Goal: Understand process/instructions

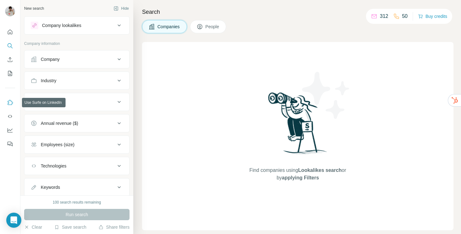
click at [9, 104] on icon "Use Surfe on LinkedIn" at bounding box center [10, 102] width 6 height 6
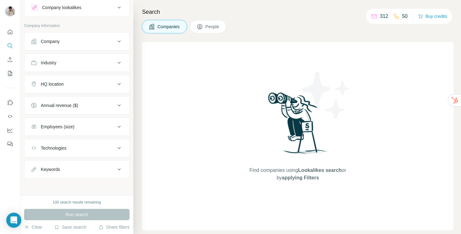
scroll to position [18, 0]
click at [9, 61] on icon "Enrich CSV" at bounding box center [10, 59] width 6 height 6
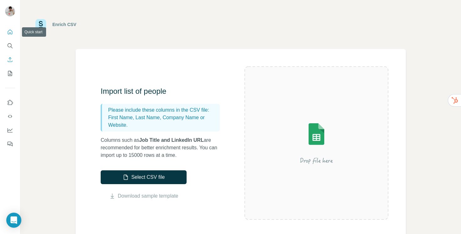
click at [12, 34] on icon "Quick start" at bounding box center [10, 31] width 5 height 5
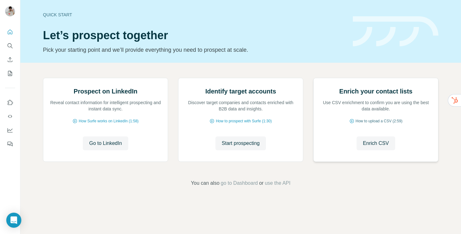
scroll to position [37, 0]
